Goal: Find specific page/section: Find specific page/section

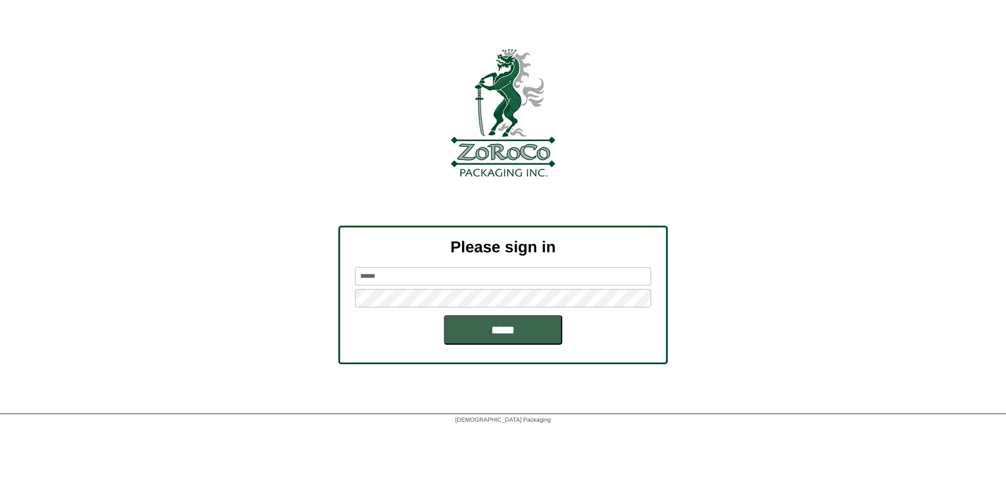
click at [444, 315] on input "*****" at bounding box center [503, 330] width 118 height 30
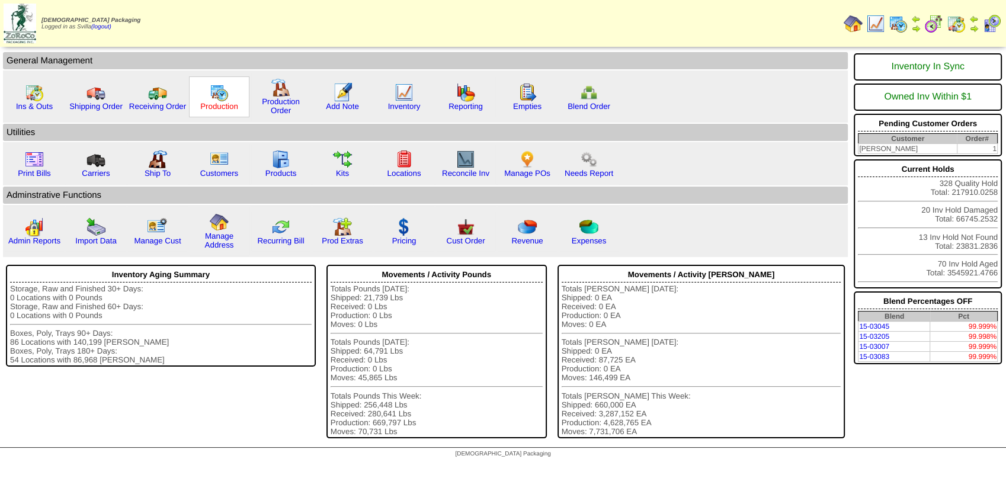
click at [221, 102] on link "Production" at bounding box center [219, 106] width 38 height 9
